Goal: Task Accomplishment & Management: Manage account settings

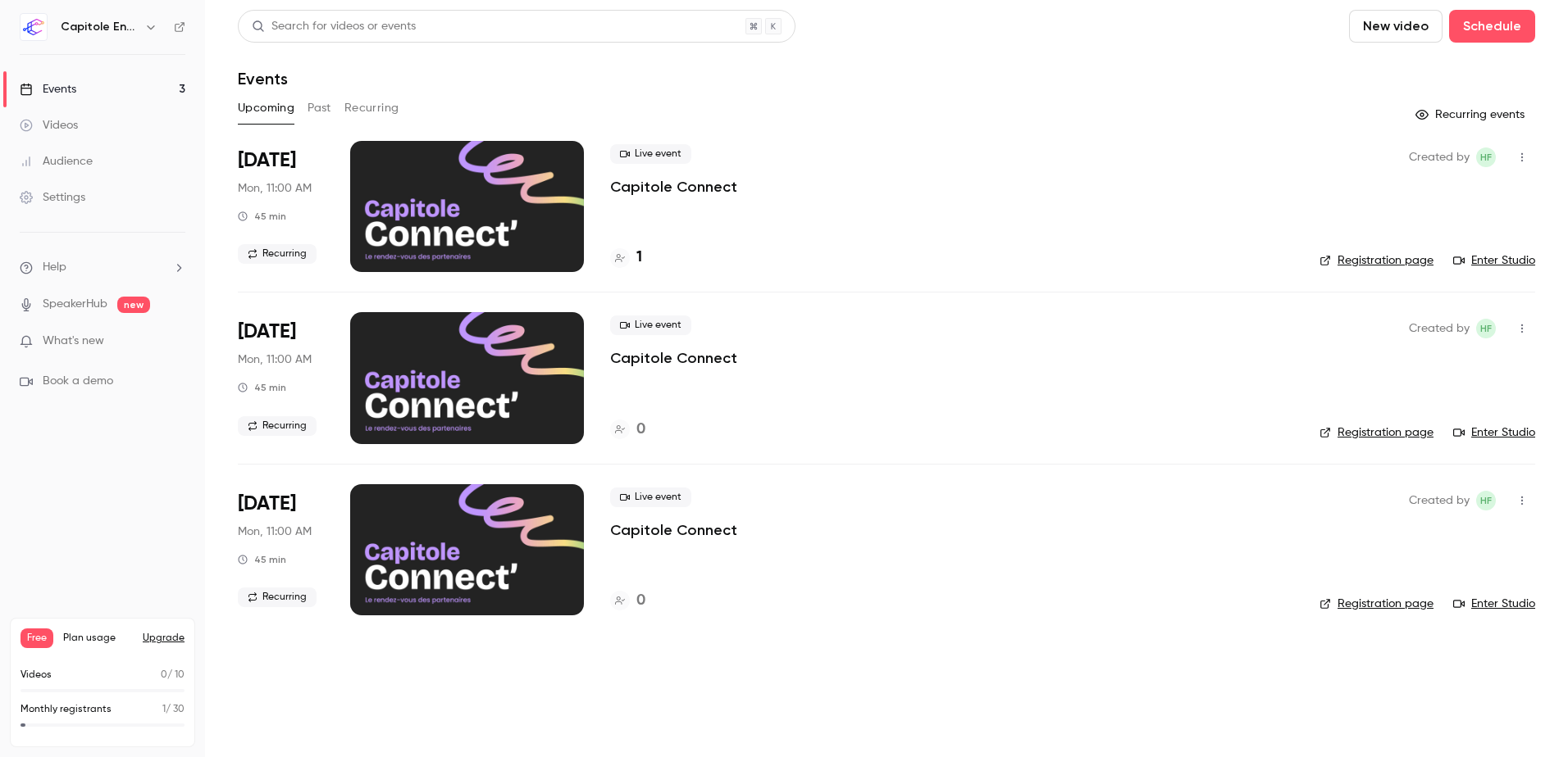
click at [619, 257] on icon at bounding box center [619, 257] width 10 height 8
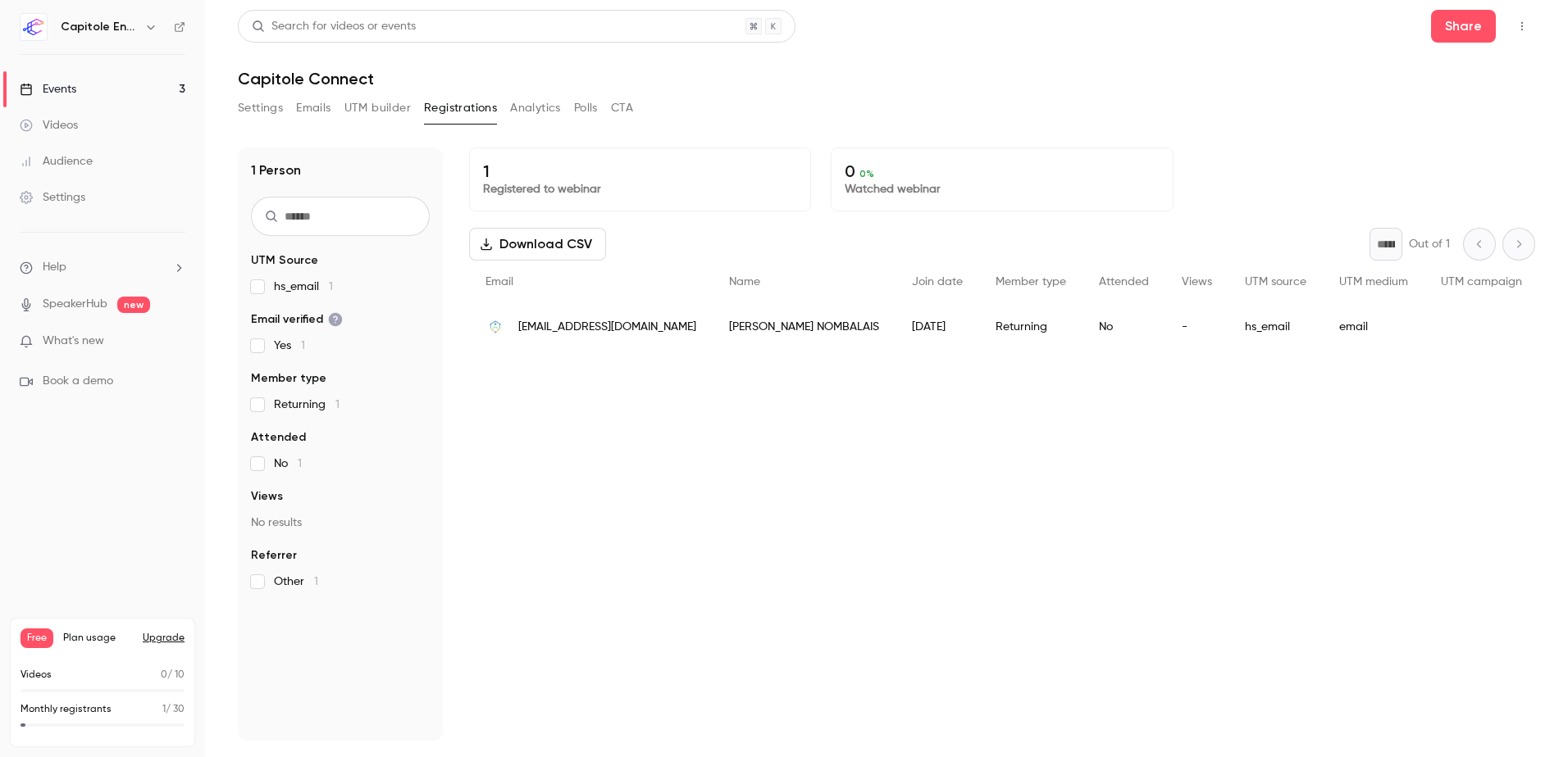
click at [74, 84] on div "Events" at bounding box center [48, 89] width 56 height 16
